Goal: Task Accomplishment & Management: Complete application form

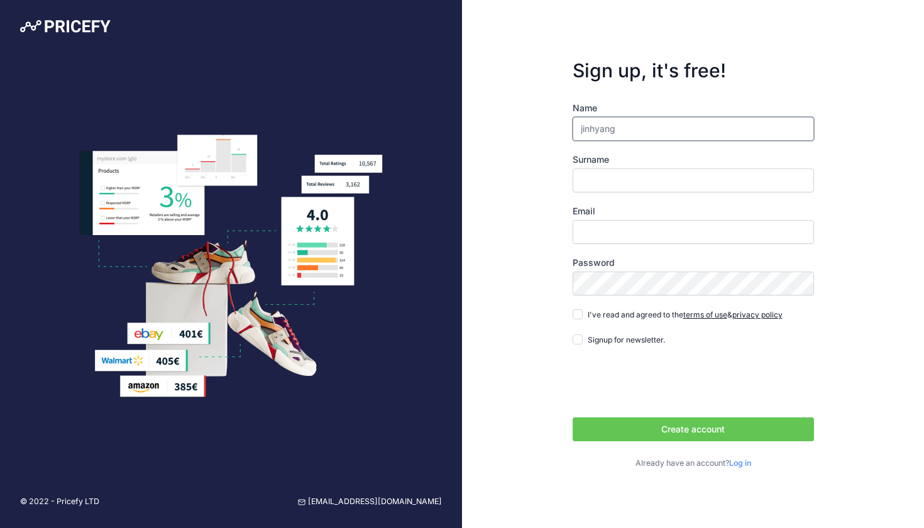
type input "jinhyang"
type input "[PERSON_NAME]"
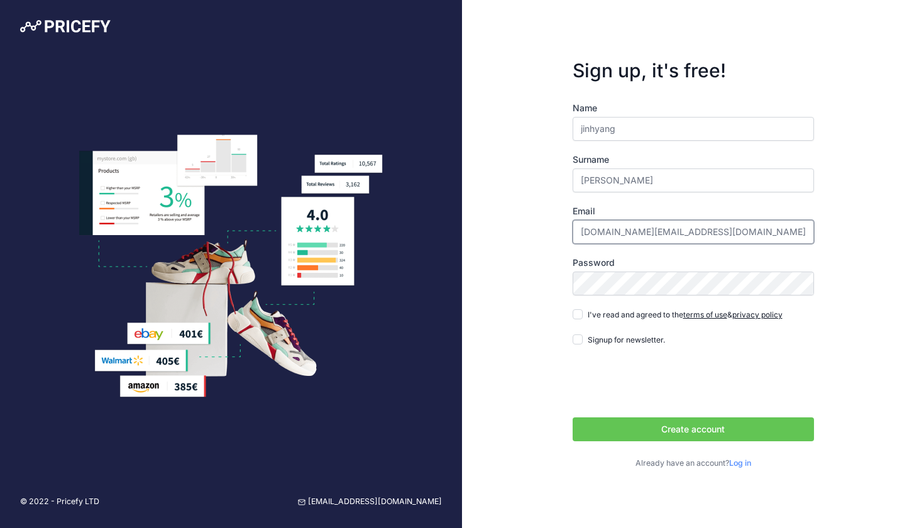
type input "[DOMAIN_NAME][EMAIL_ADDRESS][DOMAIN_NAME]"
click at [574, 314] on input "I've read and agreed to the terms of use & privacy policy" at bounding box center [577, 314] width 10 height 10
checkbox input "true"
click at [579, 336] on input "Signup for newsletter." at bounding box center [577, 339] width 10 height 10
checkbox input "true"
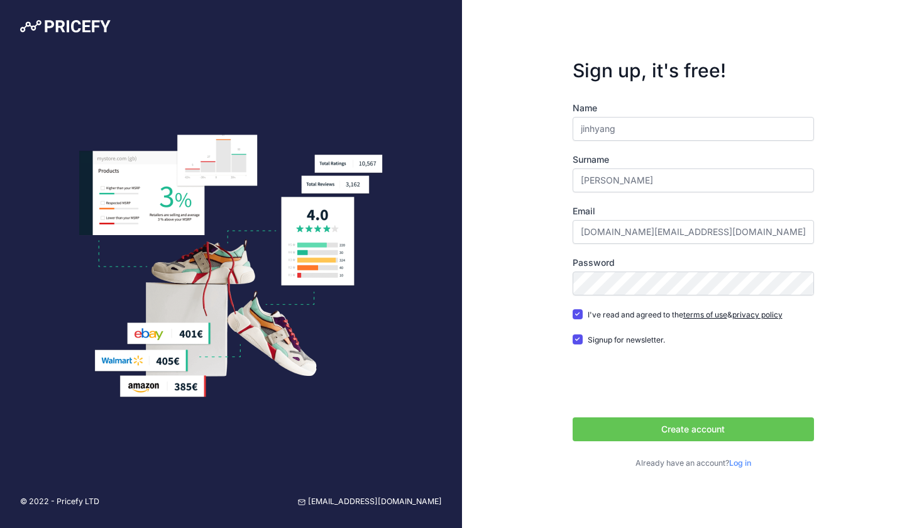
click at [691, 431] on button "Create account" at bounding box center [692, 429] width 241 height 24
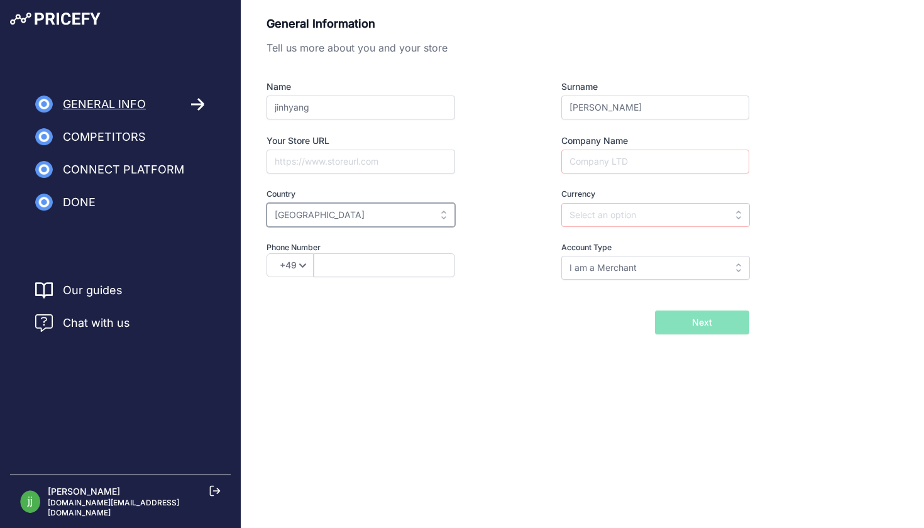
type input "[GEOGRAPHIC_DATA]"
